Goal: Task Accomplishment & Management: Complete application form

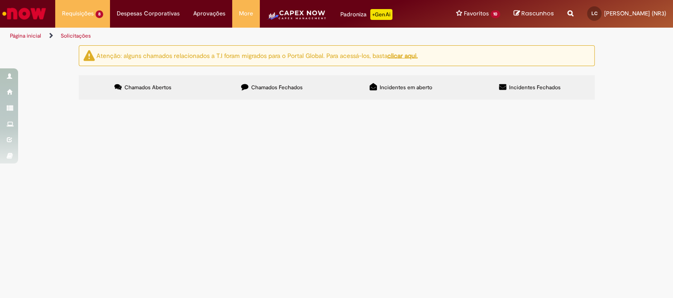
click at [251, 91] on span "Chamados Fechados" at bounding box center [277, 87] width 52 height 7
click at [0, 0] on span "Boa Tarde. Abrir RC de Material conforme Proposta Fornecedor: 239384 SHERWIN-WI…" at bounding box center [0, 0] width 0 height 0
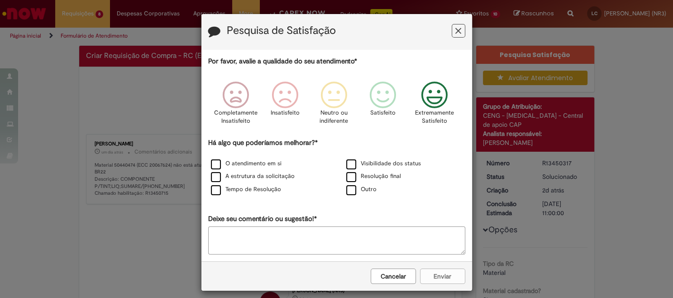
click at [432, 95] on icon "Feedback" at bounding box center [434, 94] width 34 height 27
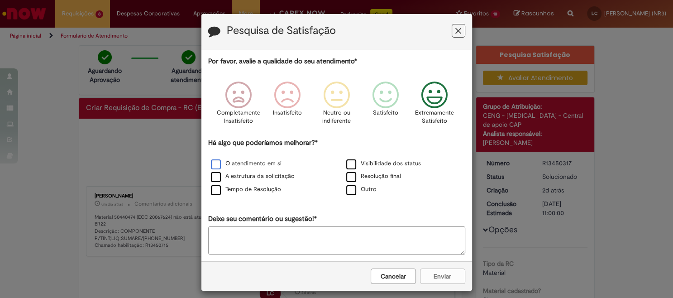
click at [266, 167] on label "O atendimento em si" at bounding box center [246, 163] width 71 height 9
click at [442, 284] on button "Enviar" at bounding box center [442, 275] width 45 height 15
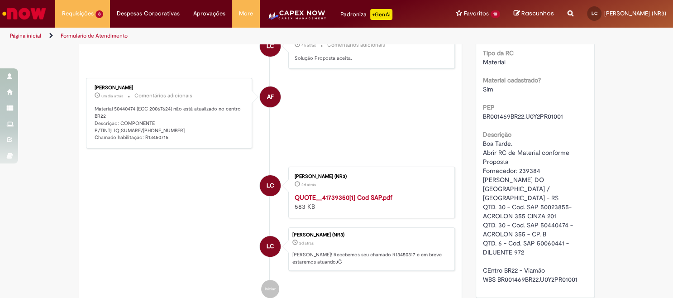
scroll to position [151, 0]
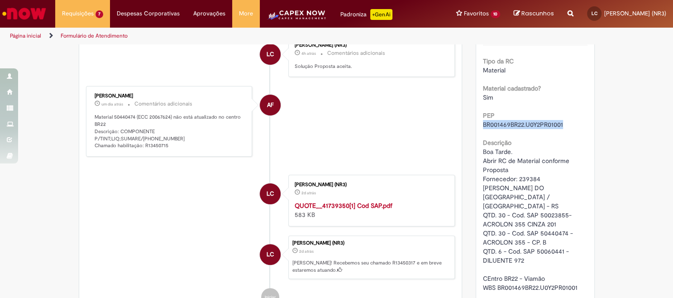
drag, startPoint x: 481, startPoint y: 147, endPoint x: 571, endPoint y: 150, distance: 89.6
click at [571, 129] on div "BR001469BR22.U0Y2PR01001" at bounding box center [535, 124] width 105 height 9
copy span "BR001469BR22.U0Y2PR01001"
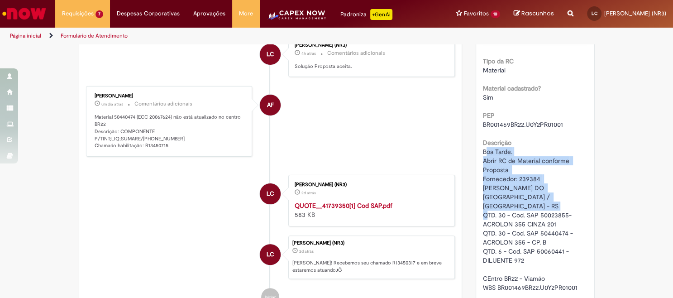
drag, startPoint x: 481, startPoint y: 177, endPoint x: 525, endPoint y: 229, distance: 67.7
click at [525, 229] on span "Boa Tarde. Abrir RC de Material conforme Proposta Fornecedor: 239384 SHERWIN-WI…" at bounding box center [530, 219] width 95 height 144
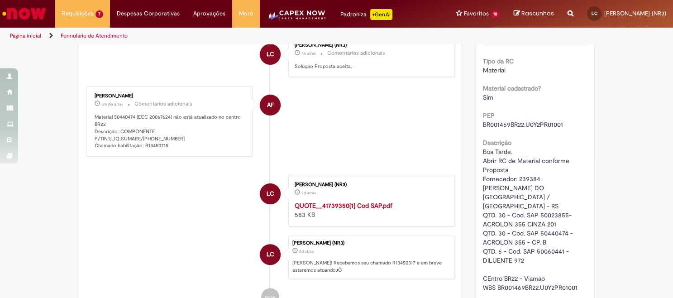
drag, startPoint x: 525, startPoint y: 229, endPoint x: 478, endPoint y: 176, distance: 71.2
click at [478, 176] on div "Número R13450317 Status Solucionado Criação 2d atrás 2 dias atrás Conclusão Est…" at bounding box center [535, 127] width 118 height 356
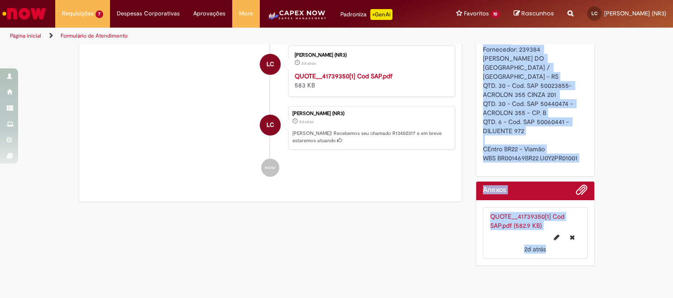
scroll to position [329, 0]
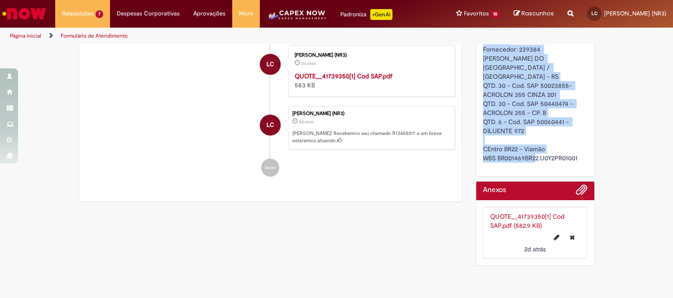
drag, startPoint x: 478, startPoint y: 176, endPoint x: 587, endPoint y: 132, distance: 117.8
copy span "Boa Tarde. Abrir RC de Material conforme Proposta Fornecedor: 239384 SHERWIN-WI…"
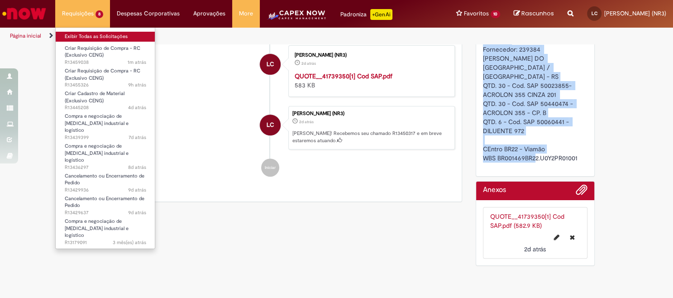
click at [88, 42] on link "Exibir Todas as Solicitações" at bounding box center [106, 37] width 100 height 10
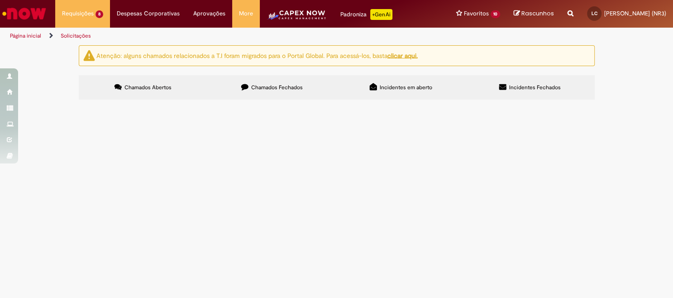
click at [0, 0] on span "Bom dis Abrir RC de SERVIÇO, conforme Fechamento comercial Fornecedor: 280818 L…" at bounding box center [0, 0] width 0 height 0
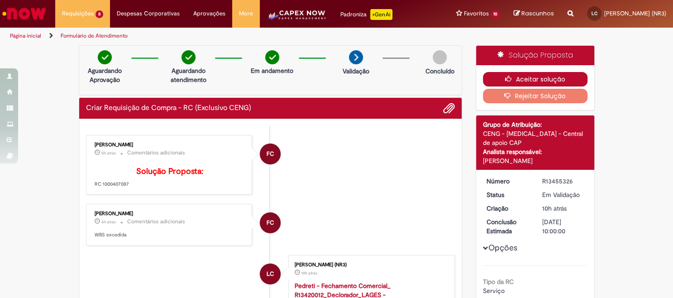
click at [548, 86] on button "Aceitar solução" at bounding box center [535, 79] width 105 height 14
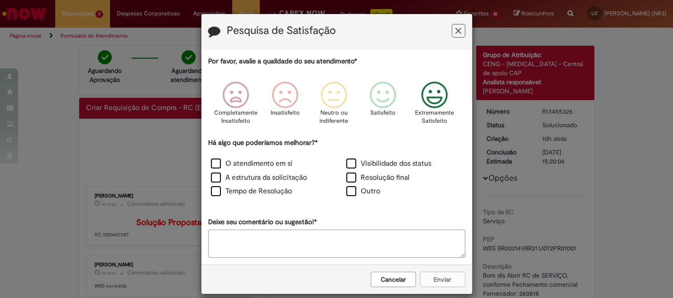
click at [435, 95] on icon "Feedback" at bounding box center [434, 94] width 34 height 27
click at [259, 167] on label "O atendimento em si" at bounding box center [251, 163] width 81 height 10
click at [444, 283] on button "Enviar" at bounding box center [442, 278] width 45 height 15
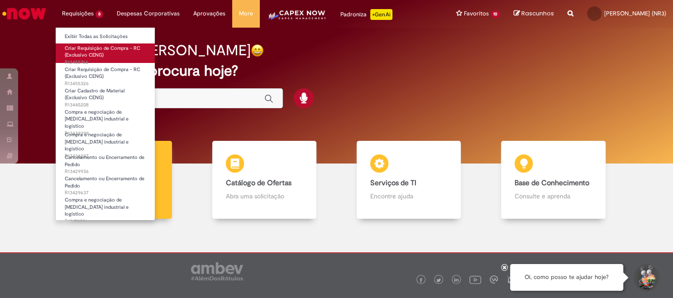
click at [103, 59] on span "Criar Requisição de Compra - RC (Exclusivo CENG)" at bounding box center [103, 52] width 76 height 14
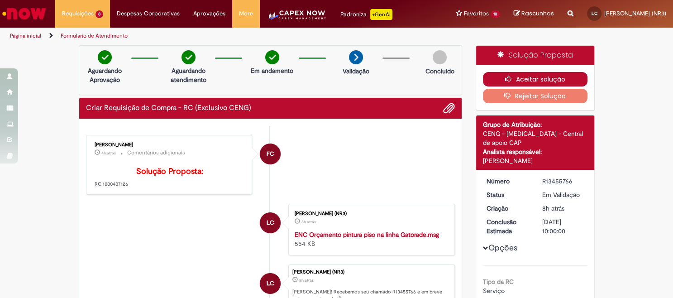
click at [505, 82] on icon "button" at bounding box center [510, 79] width 11 height 6
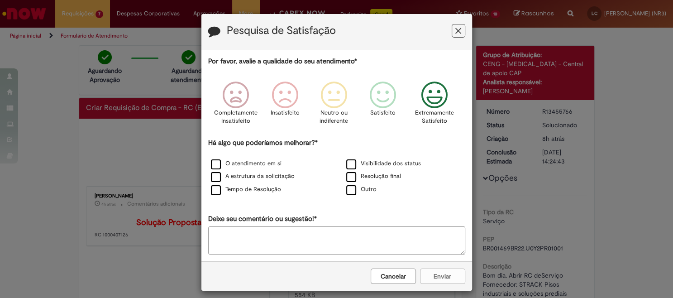
click at [435, 87] on icon "Feedback" at bounding box center [434, 94] width 34 height 27
click at [205, 166] on div "O atendimento em si" at bounding box center [268, 163] width 133 height 11
click at [213, 168] on label "O atendimento em si" at bounding box center [246, 163] width 71 height 9
click at [451, 281] on button "Enviar" at bounding box center [442, 275] width 45 height 15
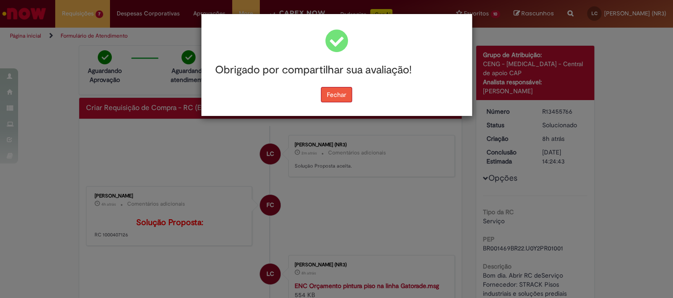
click at [330, 95] on button "Fechar" at bounding box center [336, 94] width 31 height 15
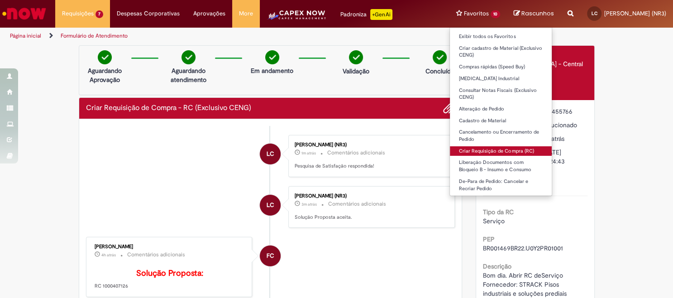
click at [456, 156] on link "Criar Requisição de Compra (RC)" at bounding box center [501, 151] width 102 height 10
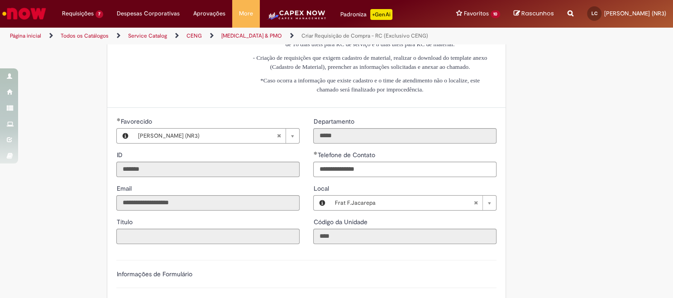
scroll to position [226, 0]
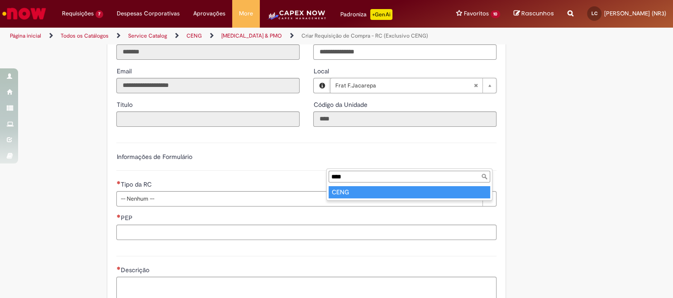
type input "****"
type input "**********"
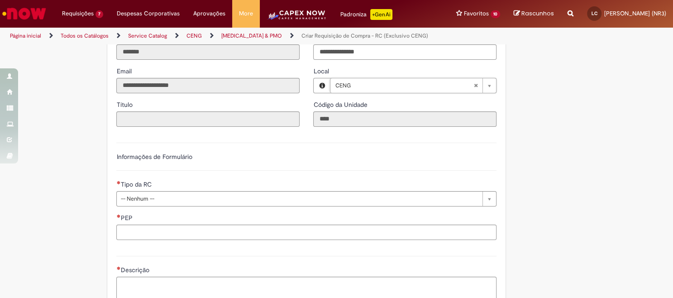
type input "****"
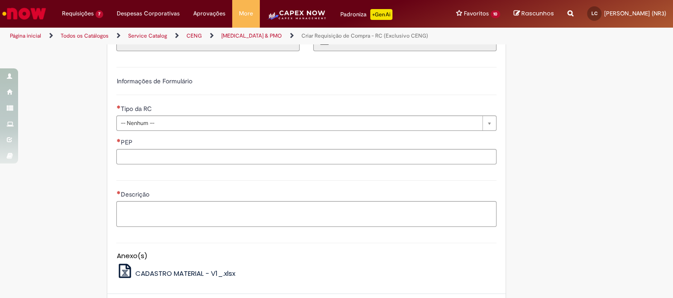
scroll to position [0, 0]
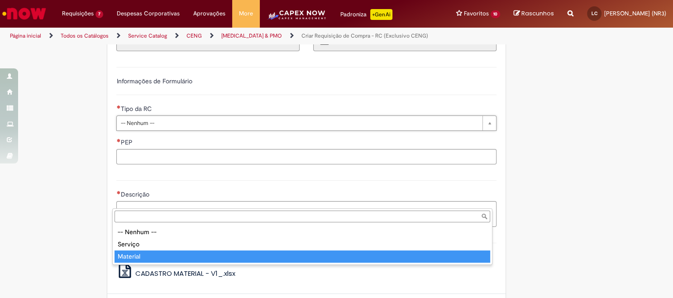
type input "********"
select select "********"
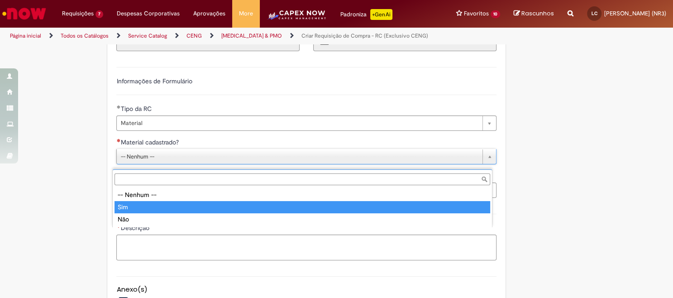
type input "***"
select select "***"
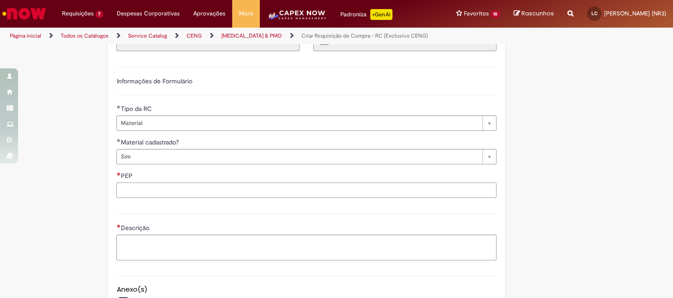
click at [154, 198] on input "PEP" at bounding box center [306, 189] width 380 height 15
paste input "**********"
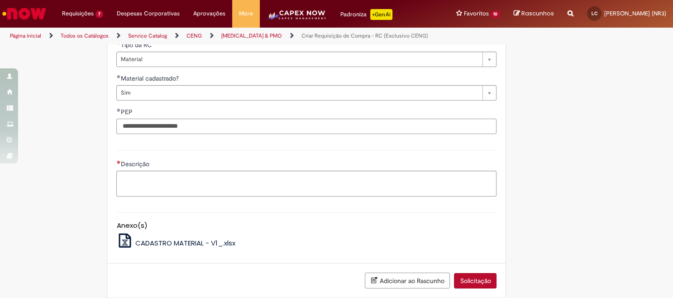
scroll to position [452, 0]
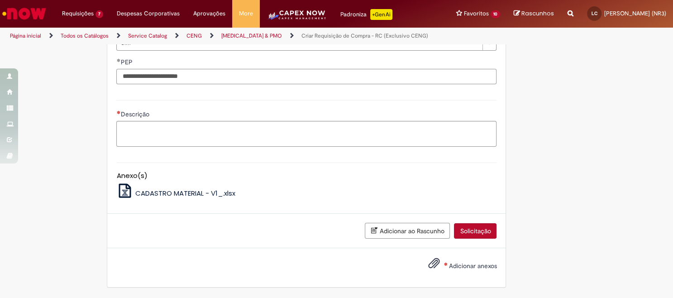
type input "**********"
click at [137, 147] on textarea "Descrição" at bounding box center [306, 134] width 380 height 26
paste textarea "**********"
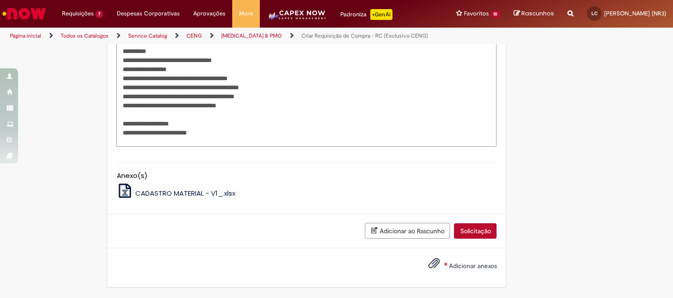
scroll to position [573, 0]
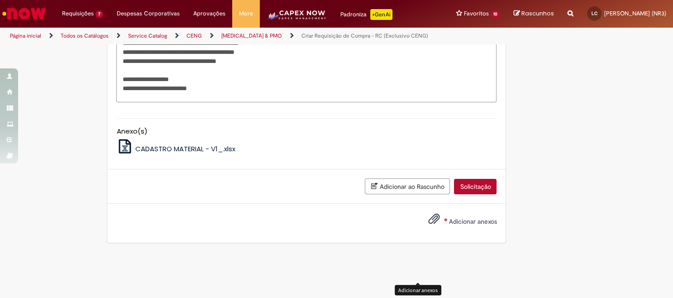
type textarea "**********"
click at [428, 224] on span "Adicionar anexos" at bounding box center [433, 219] width 11 height 11
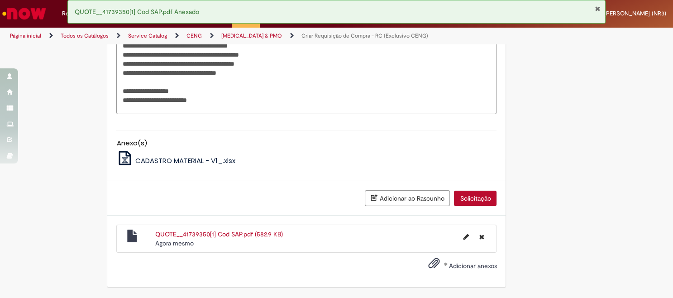
click at [480, 206] on button "Solicitação" at bounding box center [475, 197] width 43 height 15
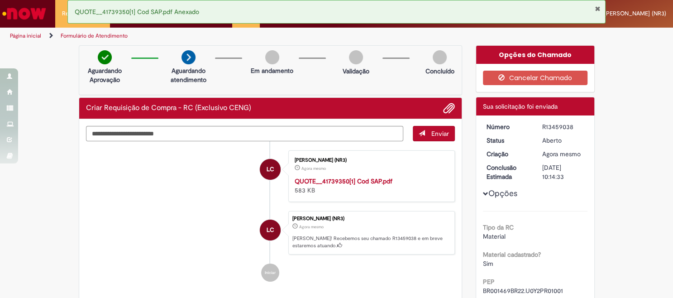
click at [550, 131] on div "R13459038" at bounding box center [563, 126] width 42 height 9
click at [551, 131] on div "R13459038" at bounding box center [563, 126] width 42 height 9
copy div "R13459038"
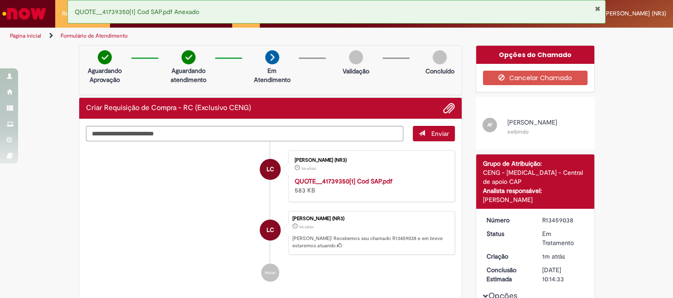
click at [597, 8] on button "Fechar Notificação" at bounding box center [597, 8] width 6 height 7
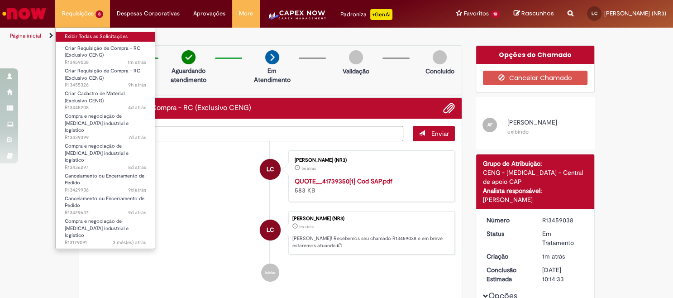
click at [82, 34] on link "Exibir Todas as Solicitações" at bounding box center [106, 37] width 100 height 10
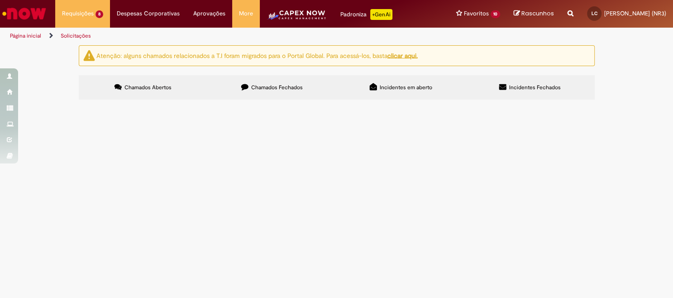
scroll to position [75, 0]
click at [0, 0] on span "Realizar cadastro conforme proposta dados em anexo. Habilitar para a Unidade BR…" at bounding box center [0, 0] width 0 height 0
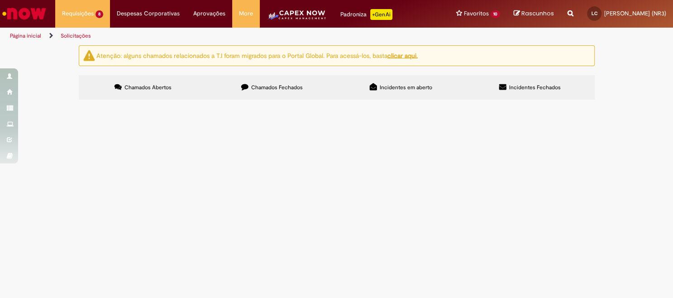
click at [0, 0] on span "Realizar cadastro conforme proposta dados em anexo. Habilitar para a Unidade BR…" at bounding box center [0, 0] width 0 height 0
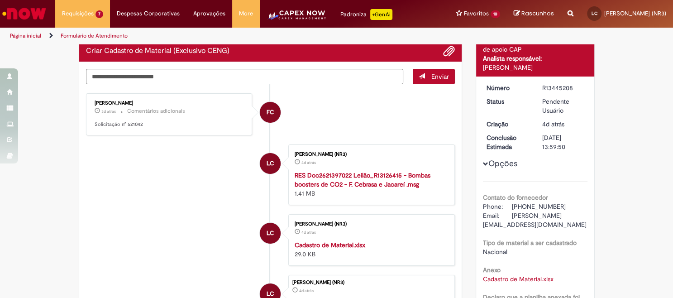
scroll to position [0, 0]
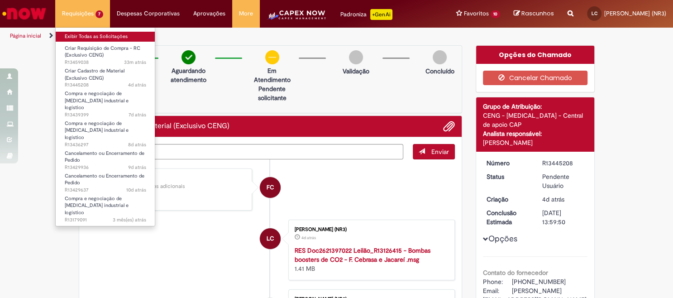
click at [78, 38] on link "Exibir Todas as Solicitações" at bounding box center [106, 37] width 100 height 10
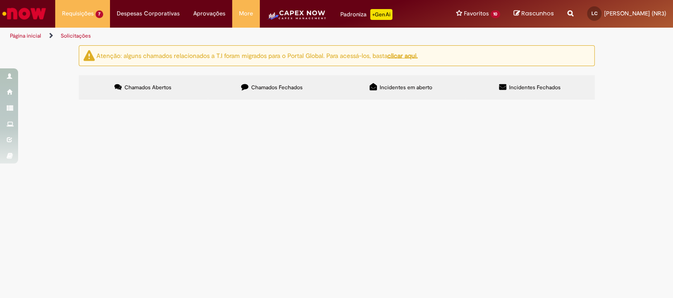
scroll to position [75, 0]
